Goal: Find specific page/section: Find specific page/section

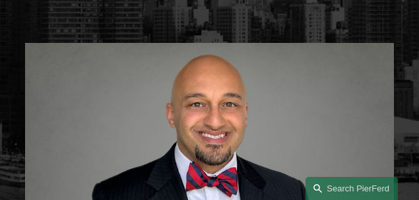
scroll to position [395, 0]
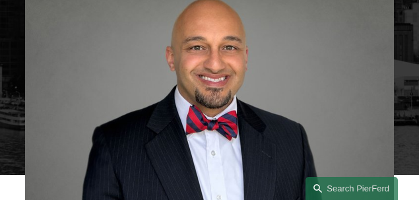
scroll to position [373, 0]
